Goal: Transaction & Acquisition: Purchase product/service

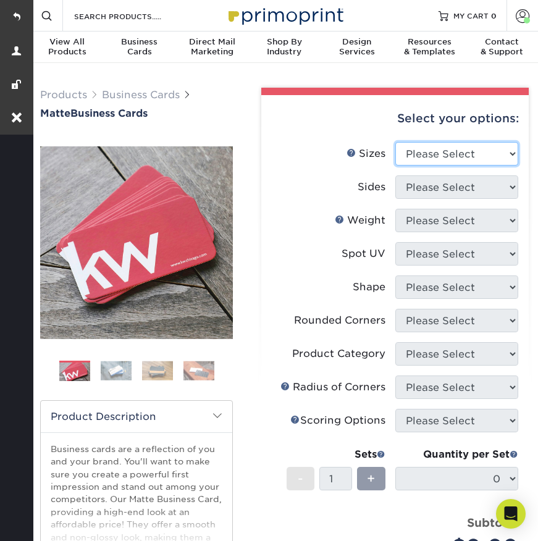
select select "2.00x3.50"
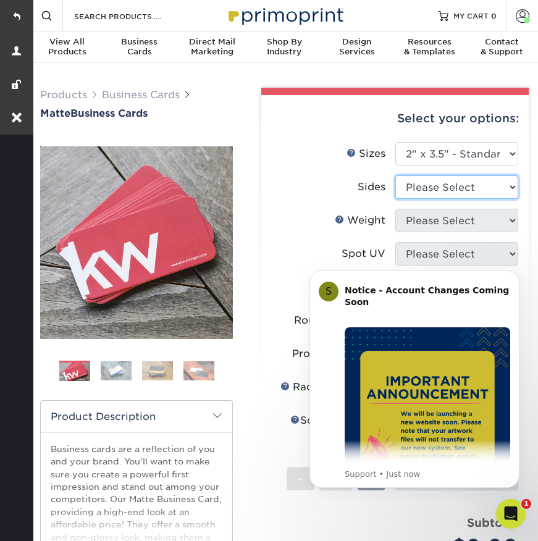
select select "13abbda7-1d64-4f25-8bb2-c179b224825d"
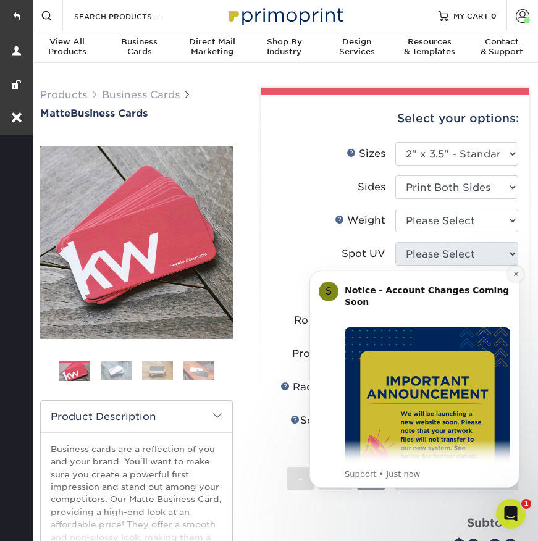
click at [512, 275] on button "Dismiss notification" at bounding box center [516, 274] width 16 height 16
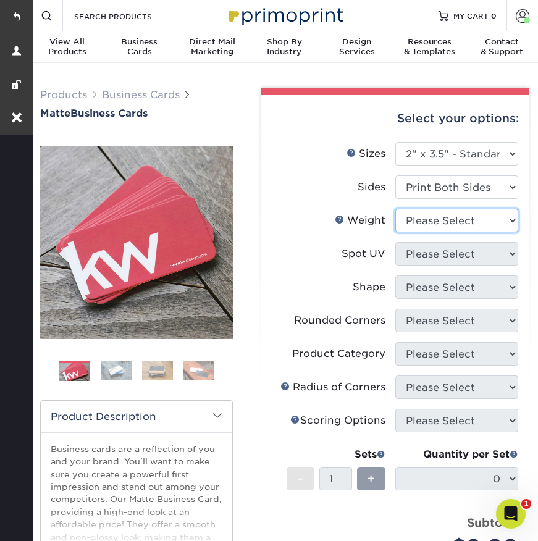
select select "16PT"
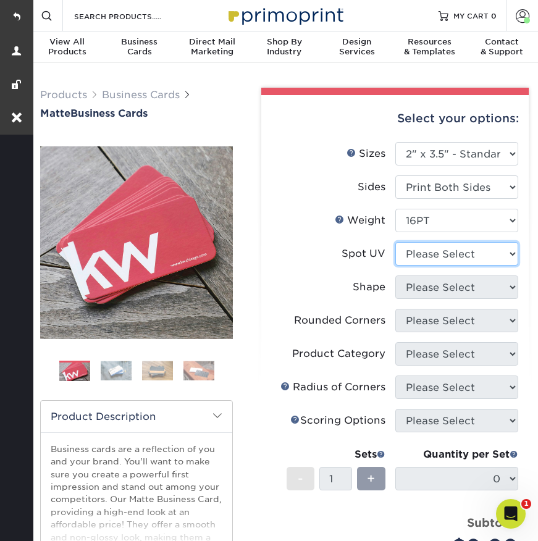
select select "1"
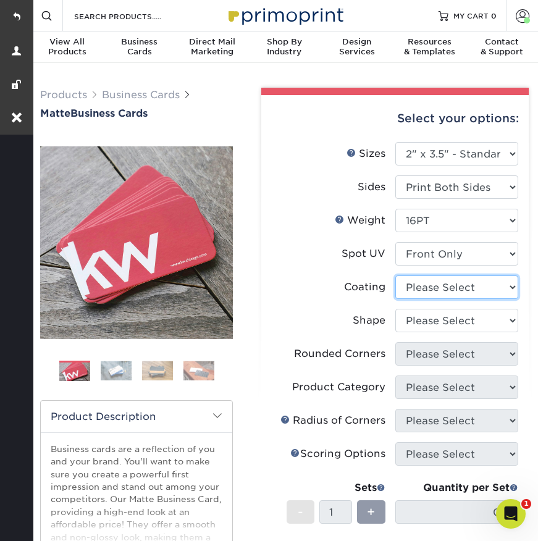
select select "121bb7b5-3b4d-429f-bd8d-bbf80e953313"
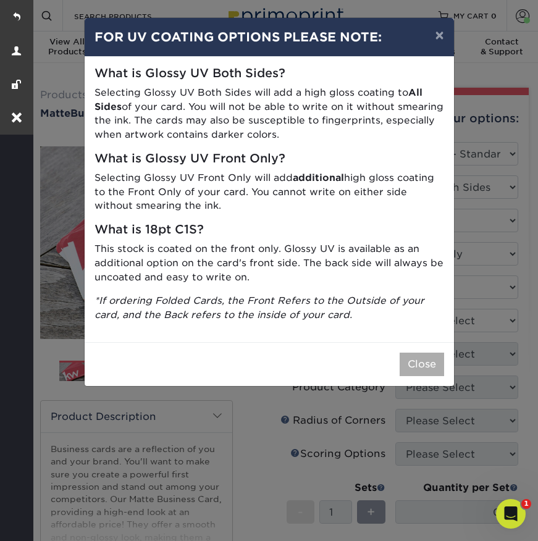
click at [416, 354] on button "Close" at bounding box center [422, 364] width 44 height 23
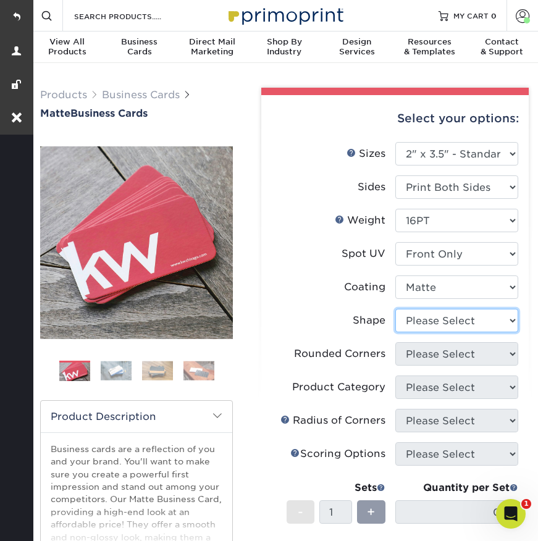
select select "standard"
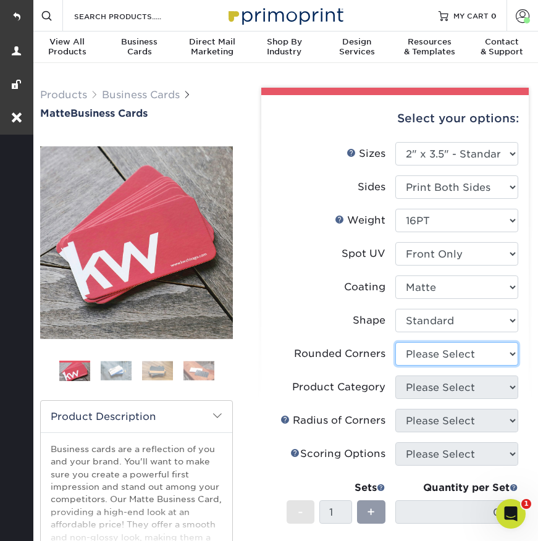
select select "7672df9e-0e0a-464d-8e1f-920c575e4da3"
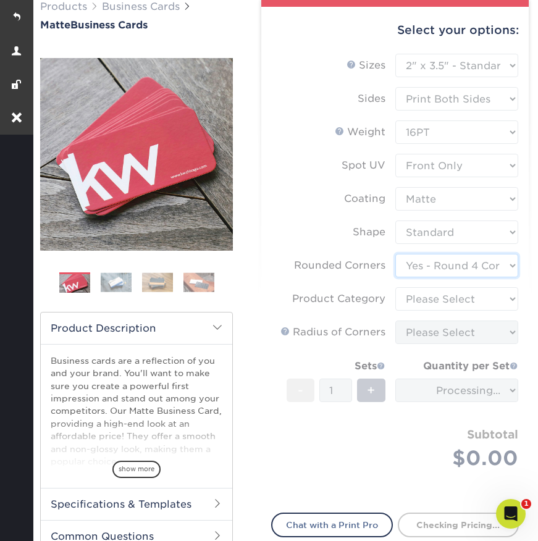
scroll to position [96, 0]
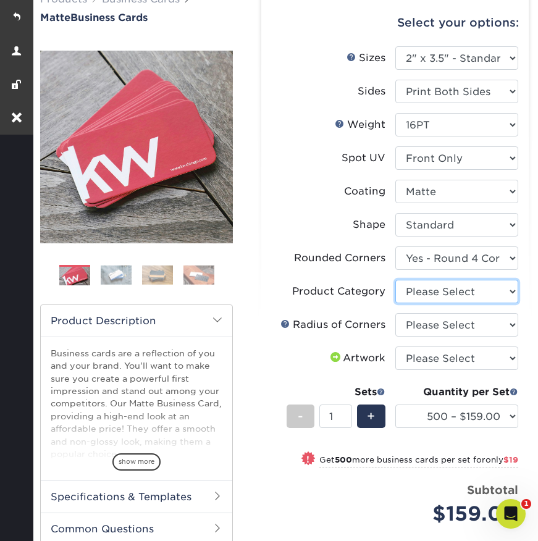
select select "3b5148f1-0588-4f88-a218-97bcfdce65c1"
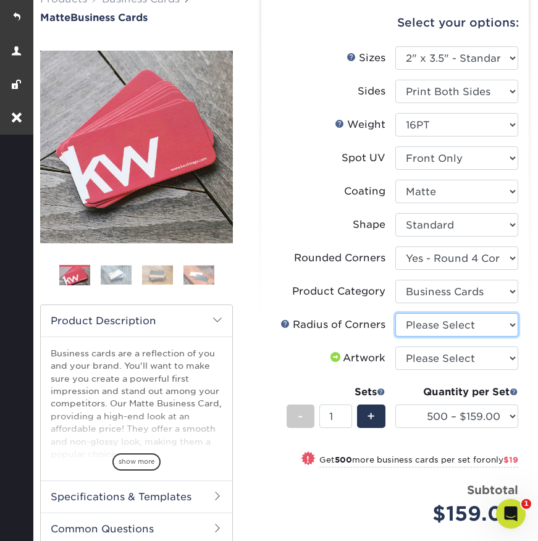
select select "479fbfe7-6a0c-4895-8c9a-81739b7486c9"
select select "upload"
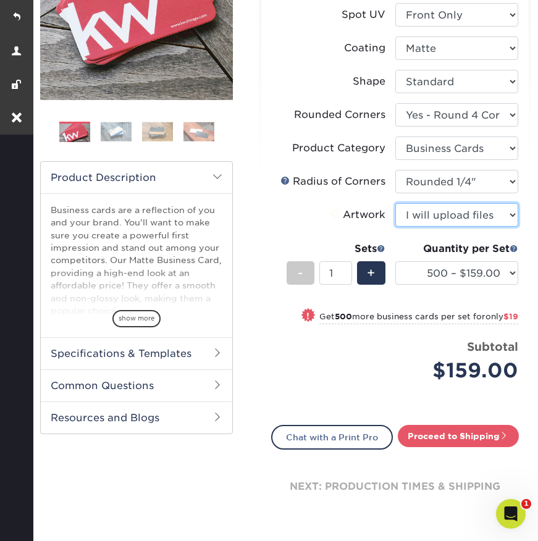
scroll to position [282, 0]
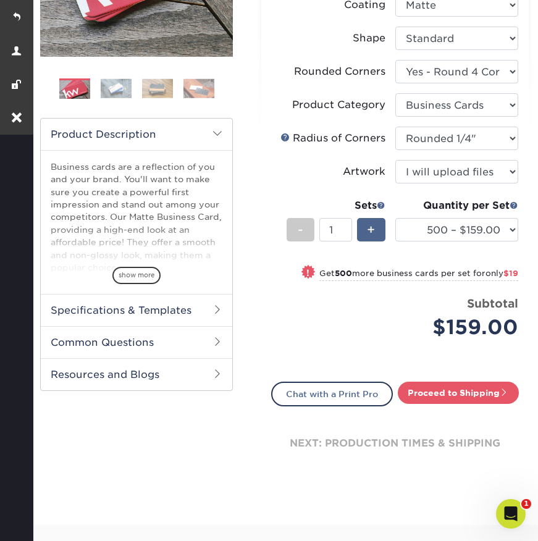
click at [374, 225] on span "+" at bounding box center [371, 230] width 8 height 19
type input "2"
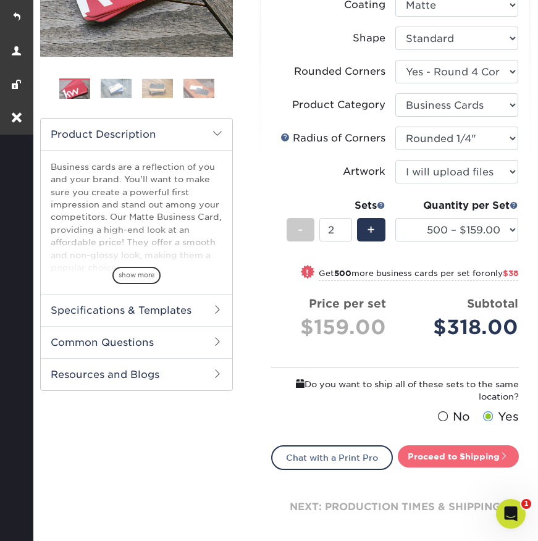
click at [439, 455] on link "Proceed to Shipping" at bounding box center [458, 457] width 121 height 22
type input "Set 1"
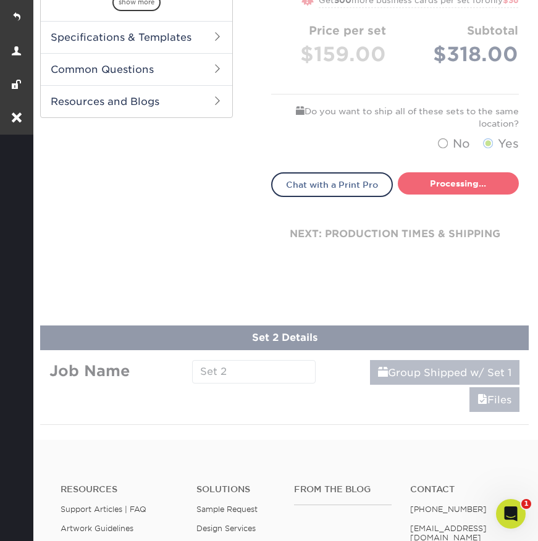
select select "b1569c13-0872-4ca7-8848-b947cbebef12"
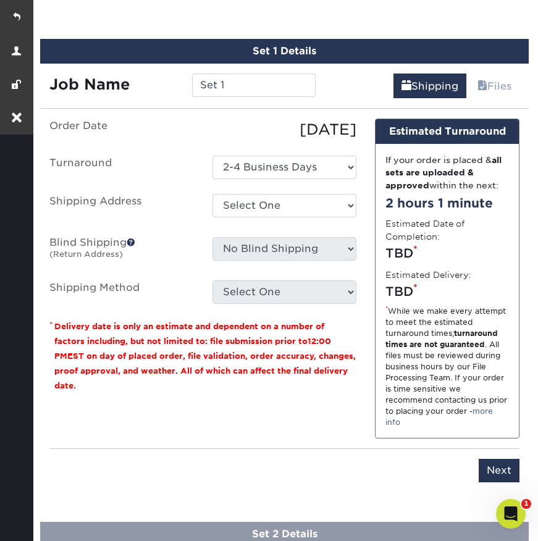
scroll to position [759, 0]
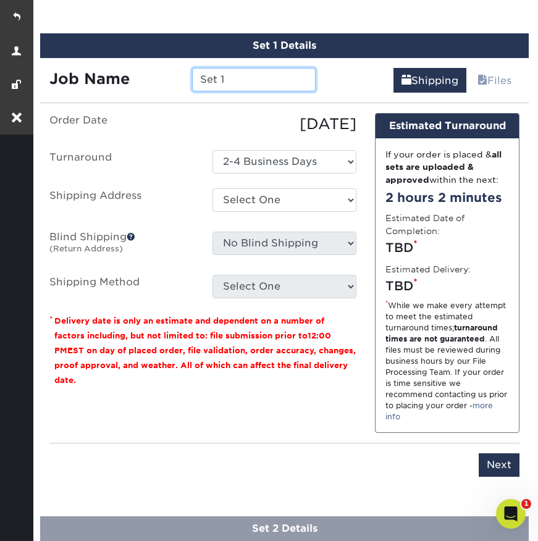
click at [246, 84] on input "Set 1" at bounding box center [254, 79] width 124 height 23
type input "S"
type input "[PERSON_NAME] - Typesetting"
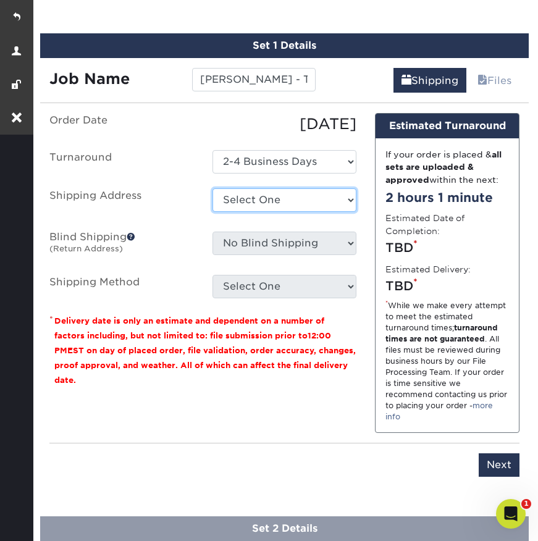
select select "166295"
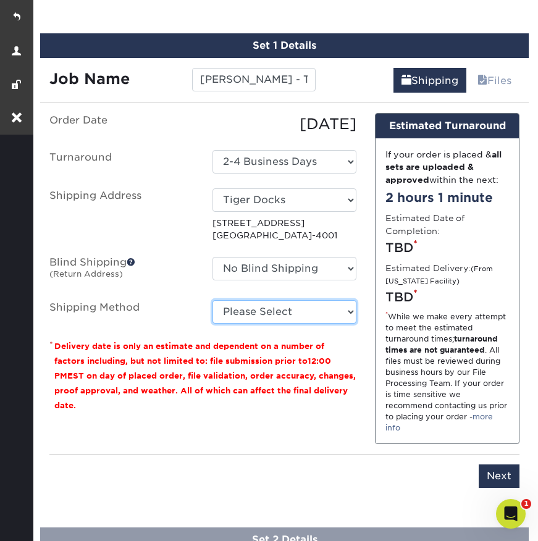
select select "03"
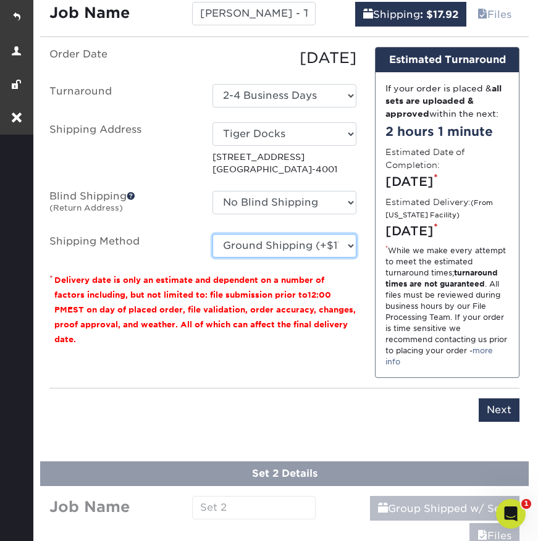
scroll to position [1129, 0]
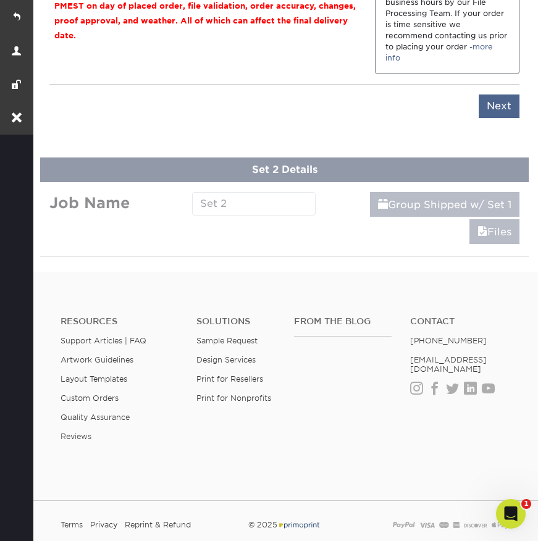
click at [488, 118] on input "Next" at bounding box center [499, 106] width 41 height 23
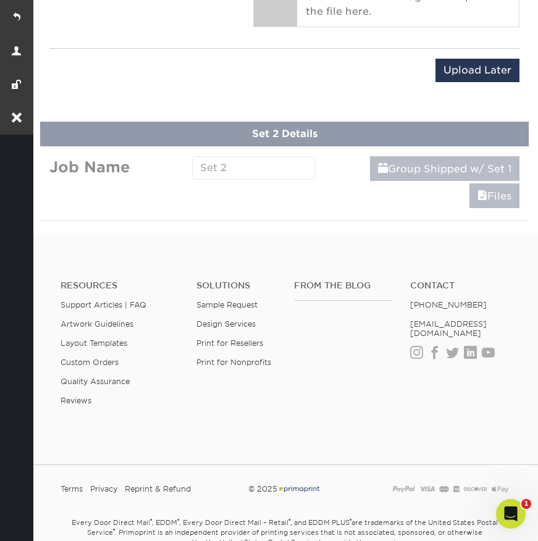
scroll to position [1119, 0]
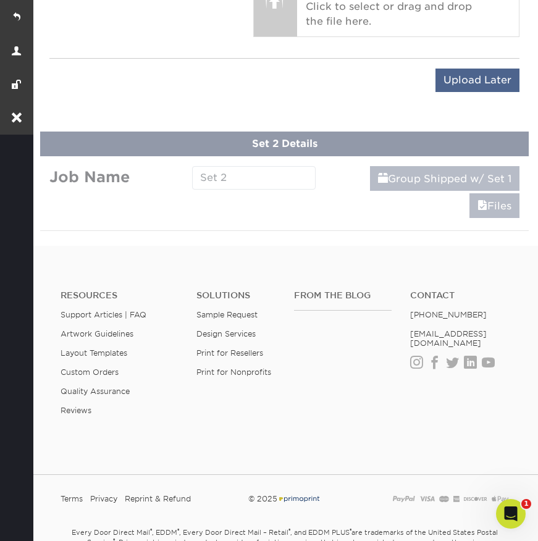
click at [455, 75] on input "Upload Later" at bounding box center [478, 80] width 84 height 23
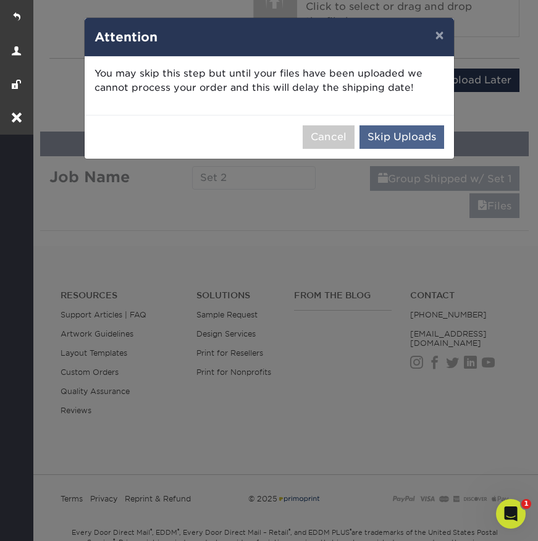
click at [380, 136] on button "Skip Uploads" at bounding box center [402, 136] width 85 height 23
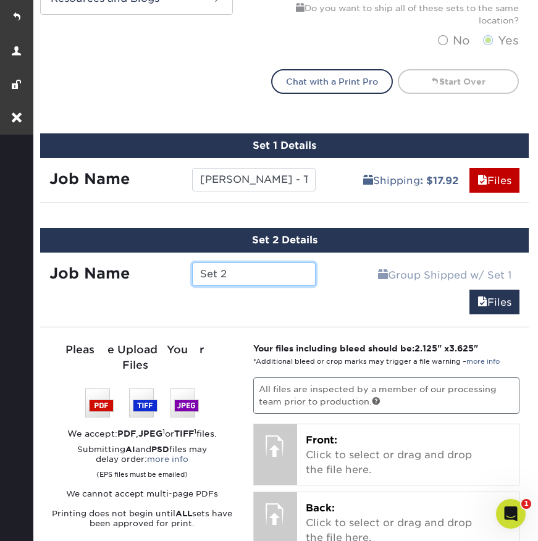
scroll to position [660, 0]
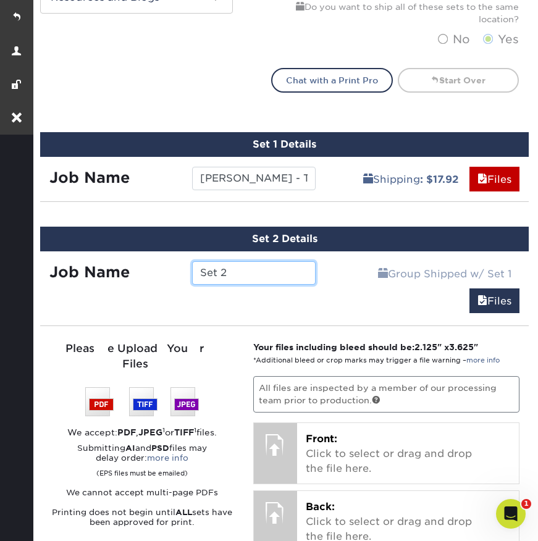
click at [250, 274] on input "Set 2" at bounding box center [254, 272] width 124 height 23
drag, startPoint x: 240, startPoint y: 274, endPoint x: 186, endPoint y: 277, distance: 54.5
click at [186, 277] on div "Set 2" at bounding box center [254, 272] width 143 height 23
type input "S"
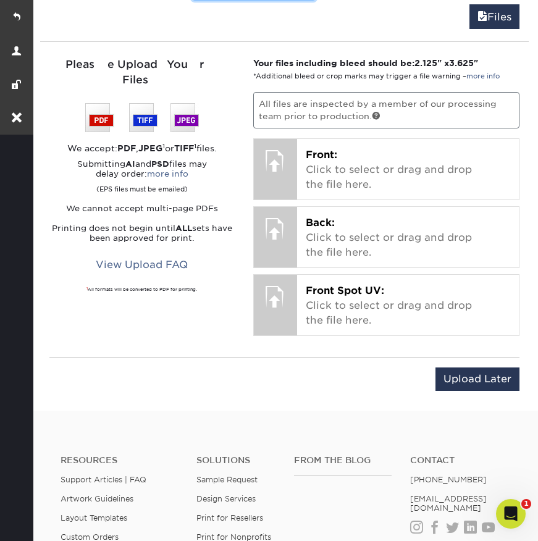
scroll to position [997, 0]
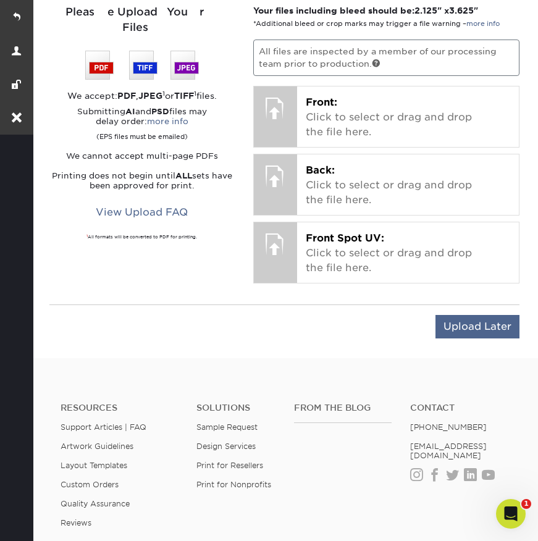
type input "[PERSON_NAME]- Typesetting"
click at [468, 322] on input "Upload Later" at bounding box center [478, 326] width 84 height 23
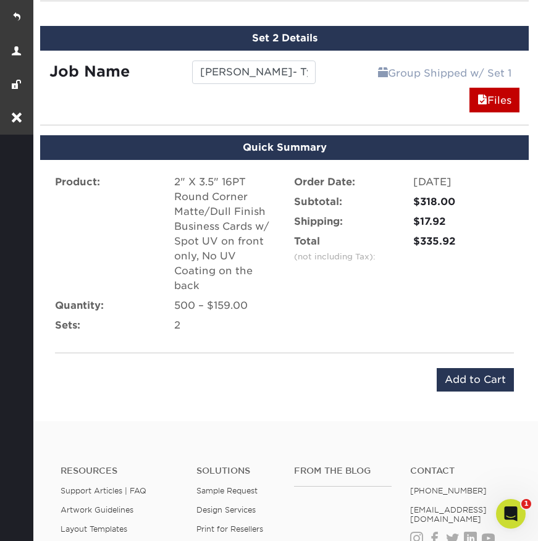
scroll to position [872, 0]
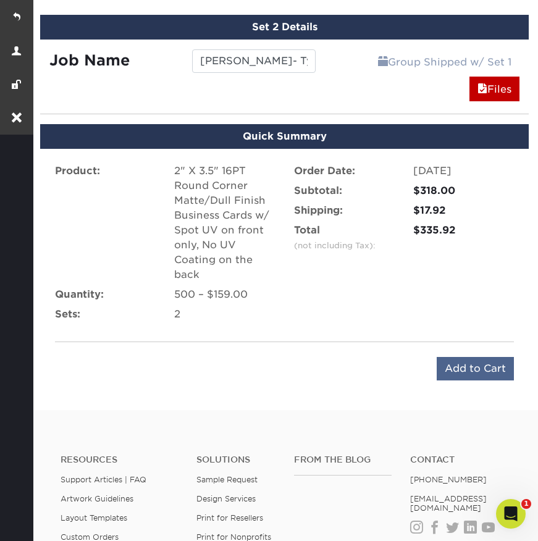
click at [482, 370] on input "Add to Cart" at bounding box center [475, 368] width 77 height 23
